Goal: Navigation & Orientation: Find specific page/section

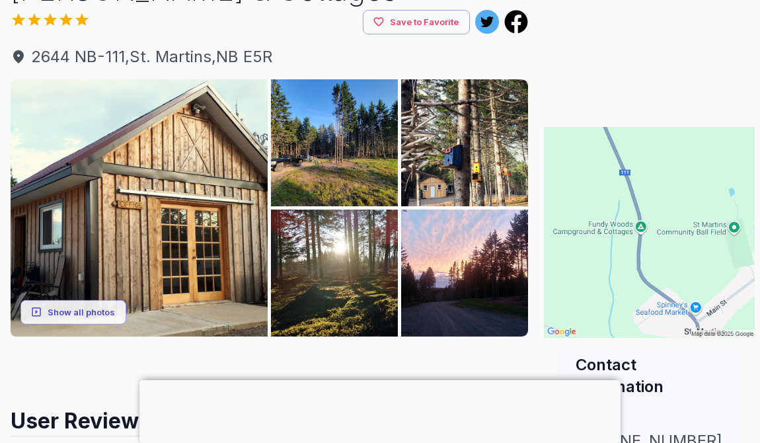
scroll to position [165, 0]
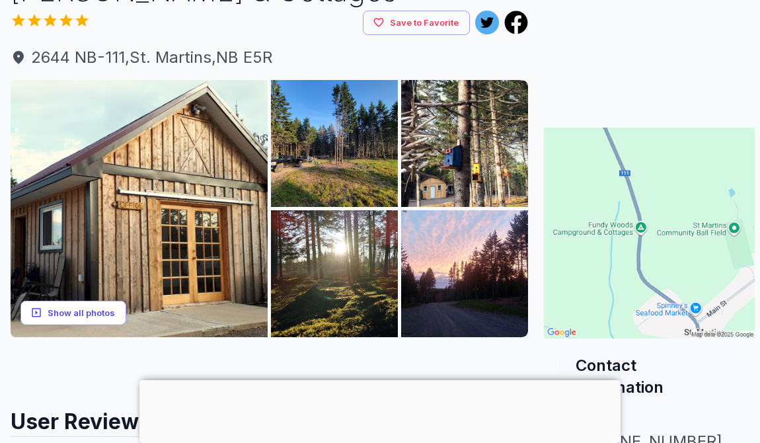
click at [71, 309] on button "Show all photos" at bounding box center [73, 313] width 106 height 24
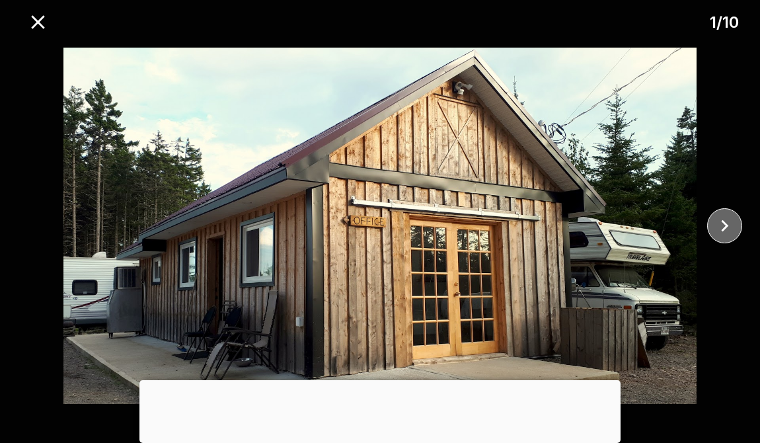
click at [723, 219] on icon "close" at bounding box center [724, 225] width 23 height 23
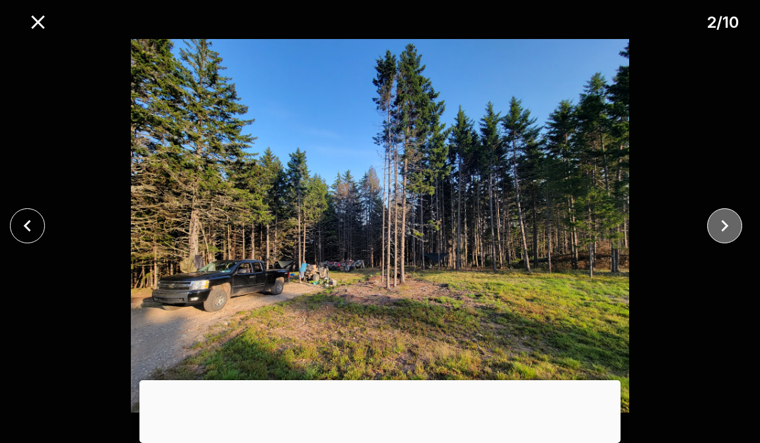
click at [723, 219] on icon "close" at bounding box center [724, 225] width 23 height 23
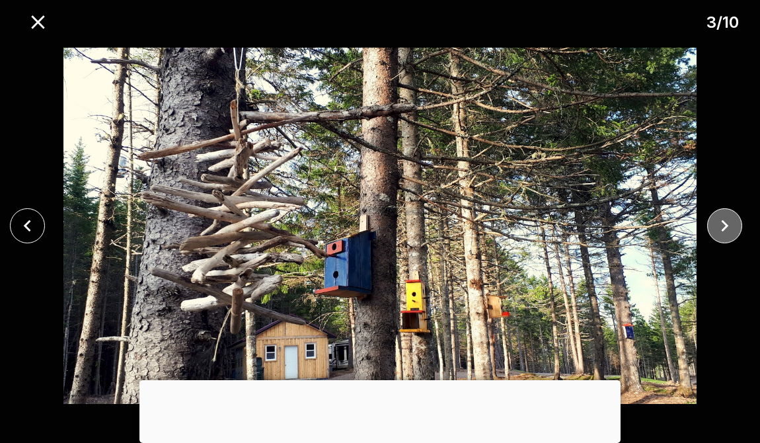
click at [723, 219] on icon "close" at bounding box center [724, 225] width 23 height 23
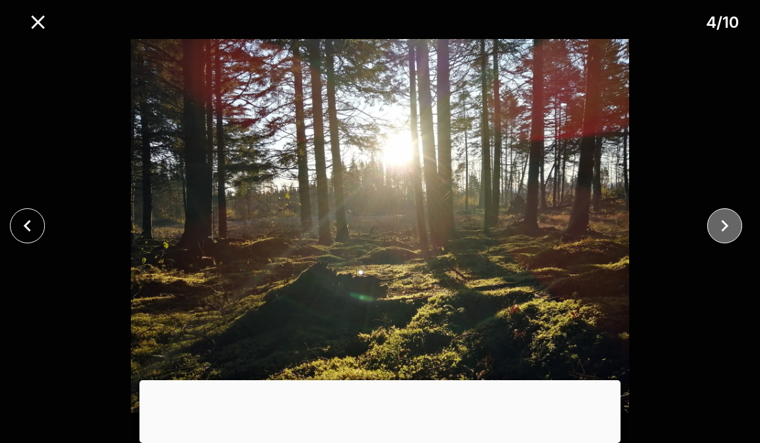
click at [723, 219] on icon "close" at bounding box center [724, 225] width 23 height 23
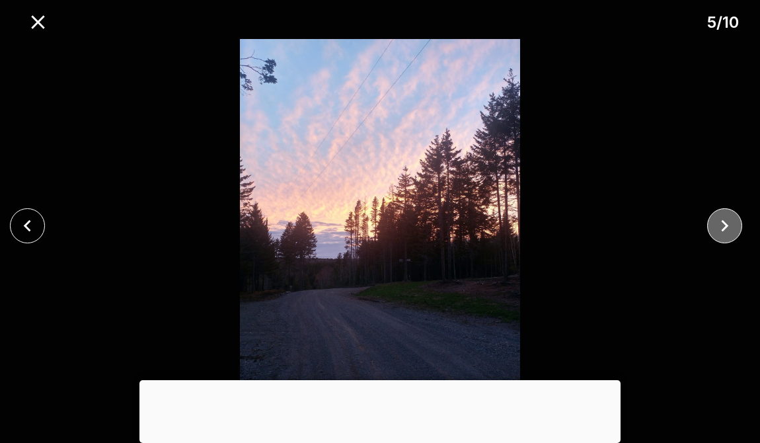
click at [723, 219] on icon "close" at bounding box center [724, 225] width 23 height 23
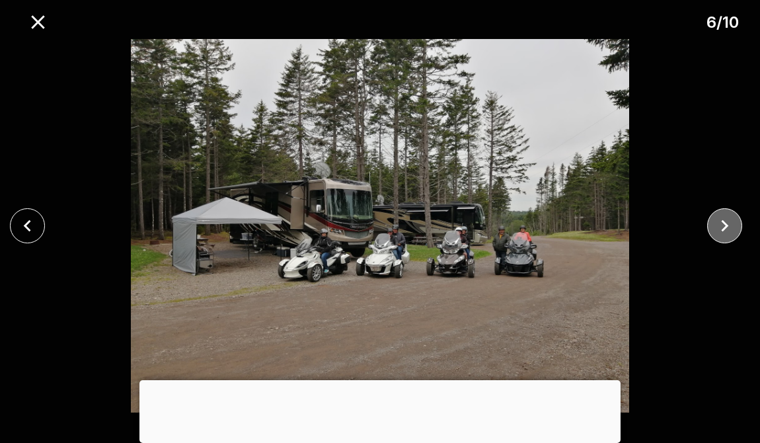
click at [723, 219] on icon "close" at bounding box center [724, 225] width 23 height 23
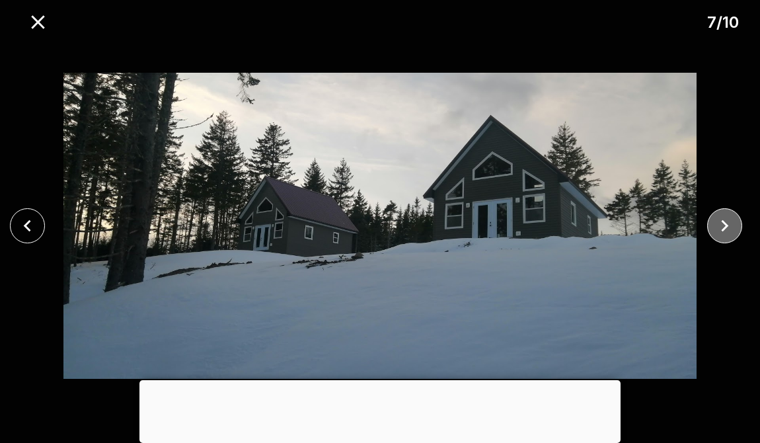
click at [723, 219] on icon "close" at bounding box center [724, 225] width 23 height 23
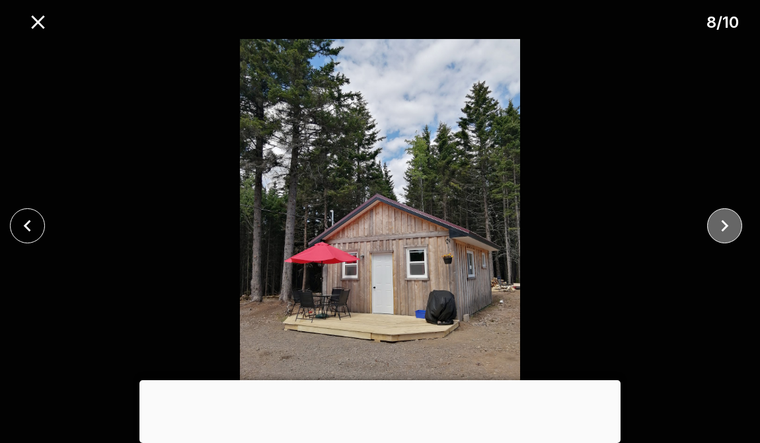
click at [723, 219] on icon "close" at bounding box center [724, 225] width 23 height 23
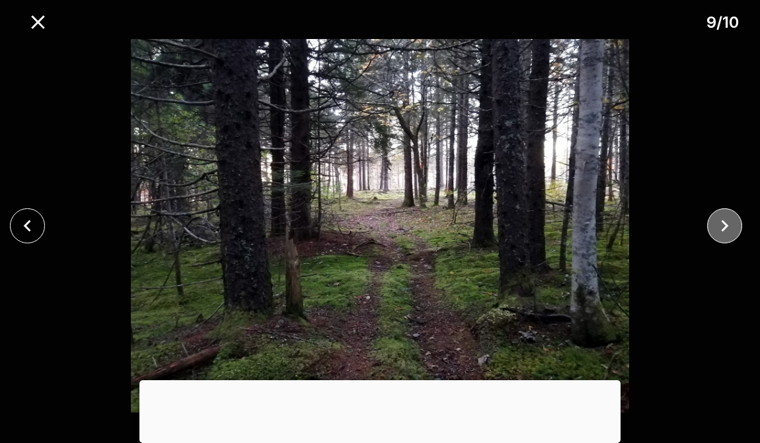
click at [723, 219] on icon "close" at bounding box center [724, 225] width 23 height 23
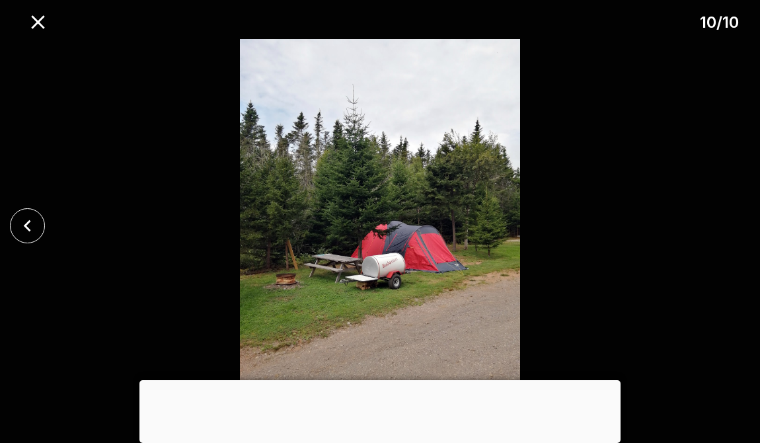
click at [723, 219] on div at bounding box center [380, 226] width 760 height 374
click at [37, 19] on icon "close" at bounding box center [37, 22] width 23 height 23
